Goal: Find specific page/section: Find specific page/section

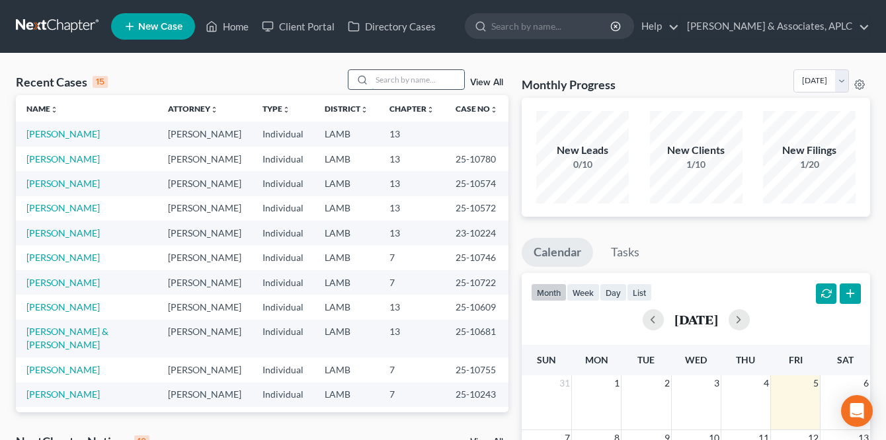
click at [402, 82] on input "search" at bounding box center [418, 79] width 93 height 19
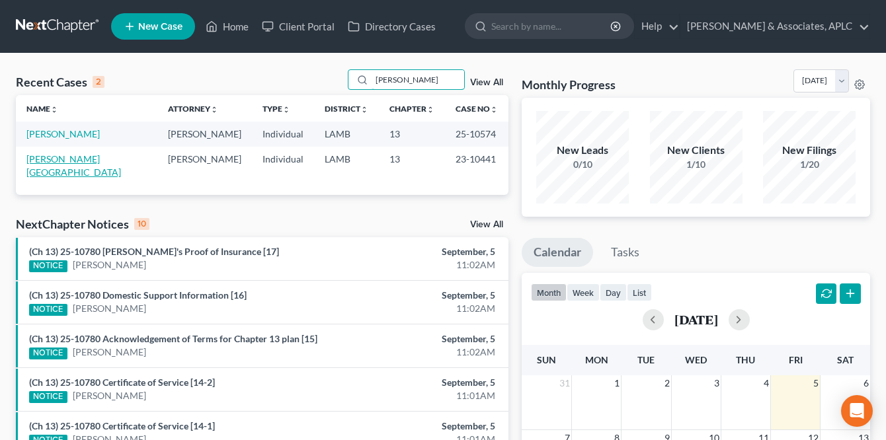
type input "[PERSON_NAME]"
click at [83, 153] on link "[PERSON_NAME][GEOGRAPHIC_DATA]" at bounding box center [73, 165] width 95 height 24
select select "1"
select select "0"
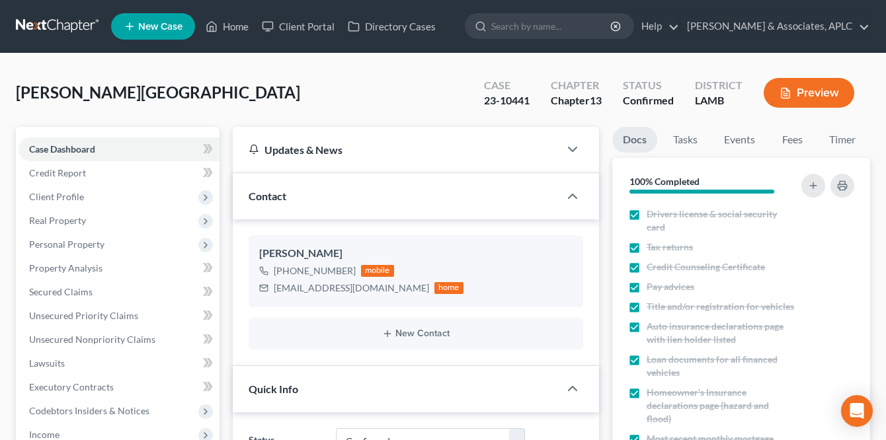
click at [42, 21] on link at bounding box center [58, 27] width 85 height 24
